Goal: Transaction & Acquisition: Obtain resource

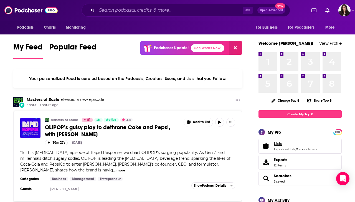
click at [280, 144] on span "Lists" at bounding box center [278, 143] width 8 height 5
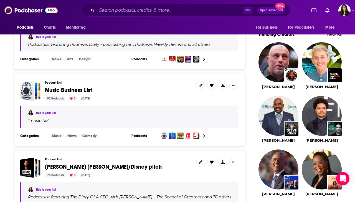
scroll to position [500, 0]
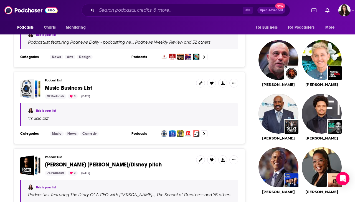
click at [74, 89] on span "Music Business List" at bounding box center [68, 87] width 47 height 7
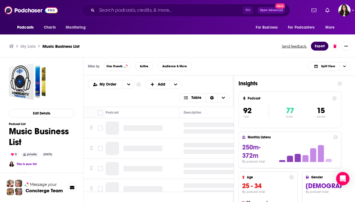
click at [316, 48] on button "Export" at bounding box center [319, 46] width 17 height 9
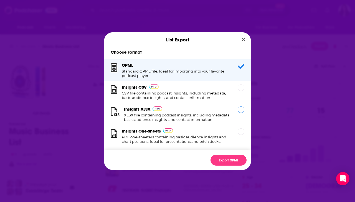
click at [186, 117] on h1 "XLSX file containing podcast insights, including metadata, basic audience insig…" at bounding box center [177, 117] width 107 height 9
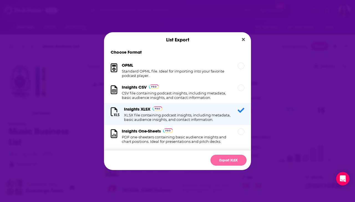
click at [229, 161] on button "Export XLSX" at bounding box center [229, 160] width 36 height 11
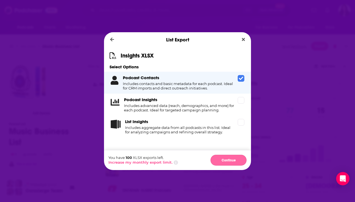
click at [229, 162] on button "Continue" at bounding box center [229, 160] width 36 height 11
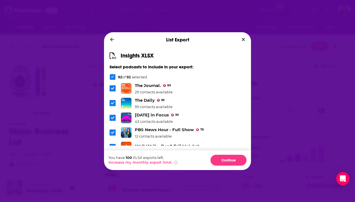
scroll to position [426, 0]
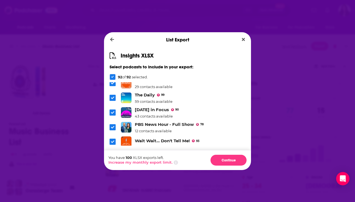
click at [112, 126] on icon "Dialog" at bounding box center [112, 127] width 3 height 2
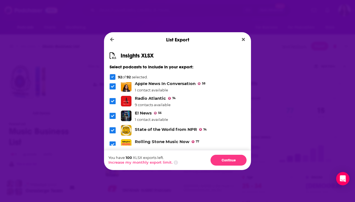
scroll to position [1285, 0]
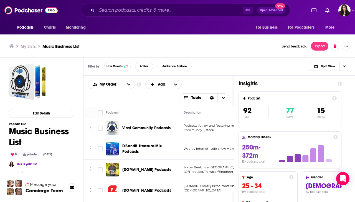
click at [295, 131] on div "List Export Insights XLSX Select podcasts to include in your export: 92 of 92 s…" at bounding box center [177, 101] width 355 height 202
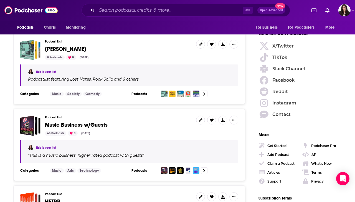
scroll to position [773, 0]
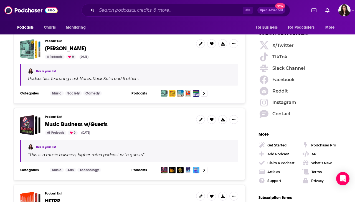
click at [75, 121] on span "Music Business w/Guests" at bounding box center [76, 124] width 63 height 7
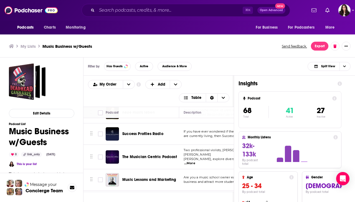
scroll to position [360, 0]
click at [343, 44] on button "Show More Button" at bounding box center [346, 46] width 9 height 9
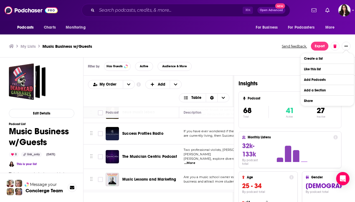
click at [227, 53] on div "My Lists Music Business w/Guests Send feedback. Export" at bounding box center [177, 46] width 355 height 22
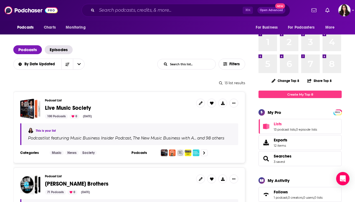
scroll to position [34, 0]
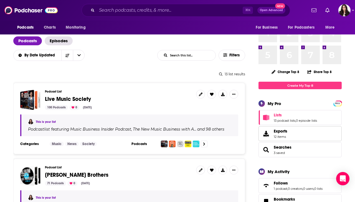
click at [312, 133] on link "Exports 12 items" at bounding box center [300, 133] width 83 height 15
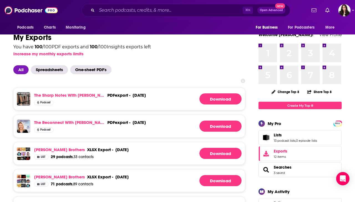
scroll to position [13, 0]
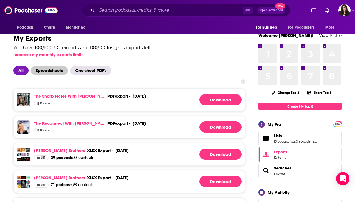
click at [52, 69] on span "Spreadsheets" at bounding box center [49, 70] width 37 height 9
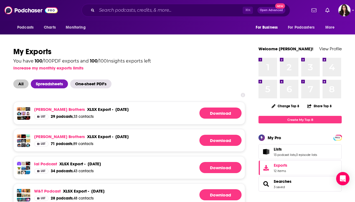
click at [20, 84] on span "All" at bounding box center [20, 83] width 15 height 9
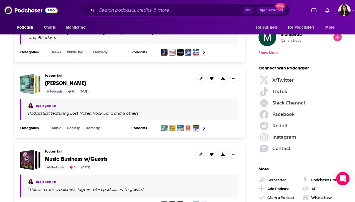
scroll to position [764, 0]
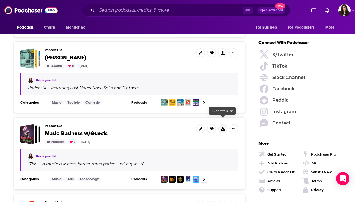
click at [224, 127] on icon at bounding box center [223, 129] width 4 height 4
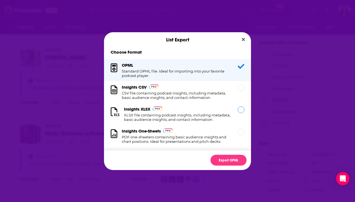
click at [240, 110] on div "Dialog" at bounding box center [241, 109] width 7 height 7
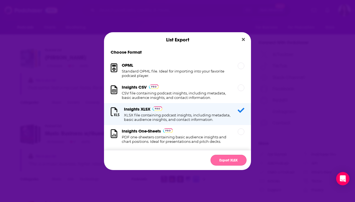
click at [229, 163] on button "Export XLSX" at bounding box center [229, 160] width 36 height 11
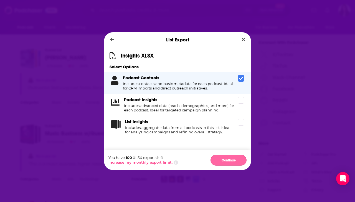
click at [228, 157] on button "Continue" at bounding box center [229, 160] width 36 height 11
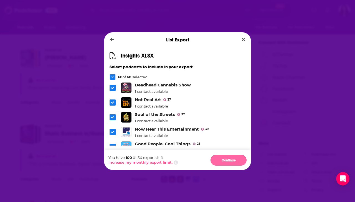
click at [232, 157] on button "Continue" at bounding box center [229, 160] width 36 height 11
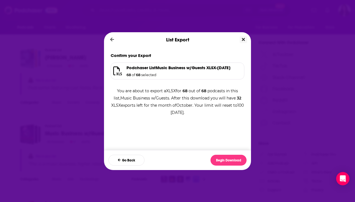
click at [243, 39] on icon "Close" at bounding box center [243, 39] width 3 height 3
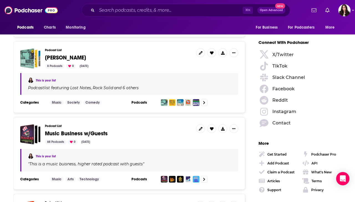
scroll to position [764, 0]
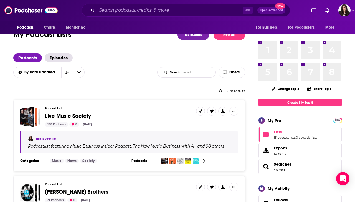
scroll to position [18, 0]
